Goal: Use online tool/utility

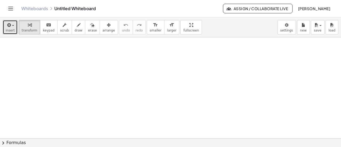
click at [9, 26] on icon "button" at bounding box center [8, 25] width 5 height 6
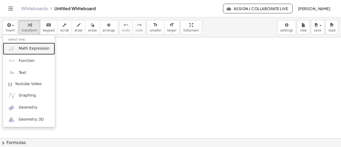
click at [22, 50] on span "Math Expression" at bounding box center [34, 48] width 31 height 5
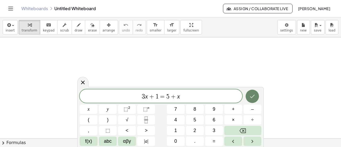
click at [254, 98] on icon "Done" at bounding box center [252, 96] width 6 height 6
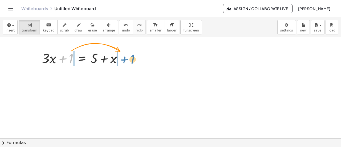
drag, startPoint x: 71, startPoint y: 57, endPoint x: 133, endPoint y: 58, distance: 62.1
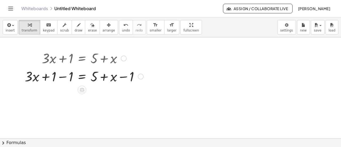
click at [63, 76] on div at bounding box center [84, 76] width 124 height 18
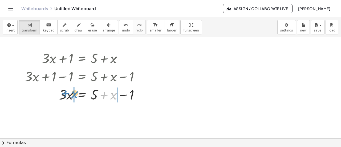
drag, startPoint x: 113, startPoint y: 97, endPoint x: 75, endPoint y: 96, distance: 38.1
click at [75, 96] on div at bounding box center [84, 94] width 124 height 18
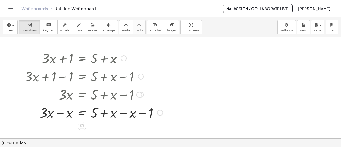
click at [122, 112] on div at bounding box center [93, 112] width 143 height 18
click at [59, 113] on div at bounding box center [84, 112] width 124 height 18
click at [105, 113] on div at bounding box center [84, 112] width 124 height 18
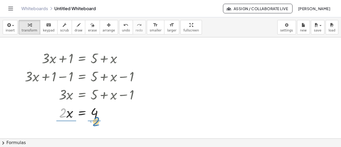
drag, startPoint x: 63, startPoint y: 113, endPoint x: 96, endPoint y: 124, distance: 35.2
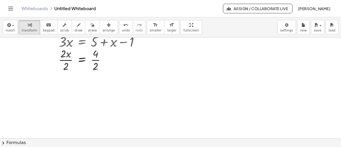
scroll to position [53, 0]
click at [69, 66] on div at bounding box center [84, 59] width 124 height 27
click at [96, 85] on div at bounding box center [84, 85] width 124 height 27
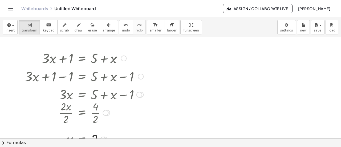
click at [107, 112] on div at bounding box center [106, 113] width 6 height 6
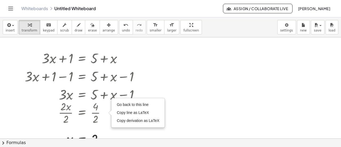
click at [210, 105] on div at bounding box center [170, 138] width 341 height 203
